Goal: Go to known website: Access a specific website the user already knows

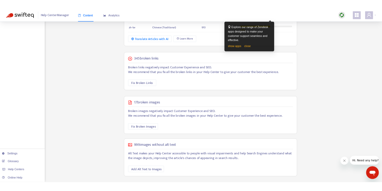
scroll to position [156, 0]
